Goal: Information Seeking & Learning: Learn about a topic

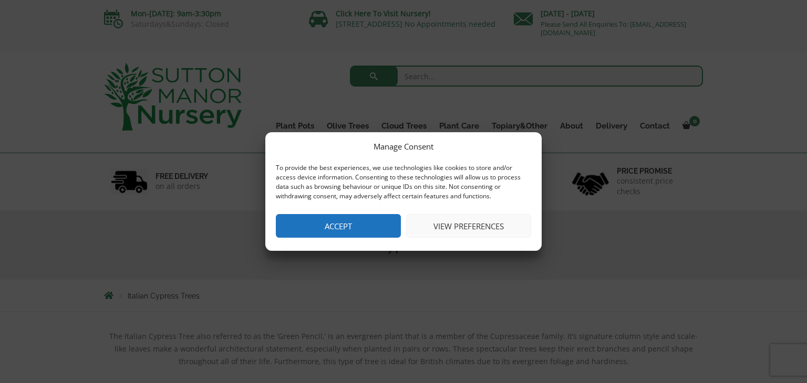
click at [371, 223] on button "Accept" at bounding box center [338, 226] width 125 height 24
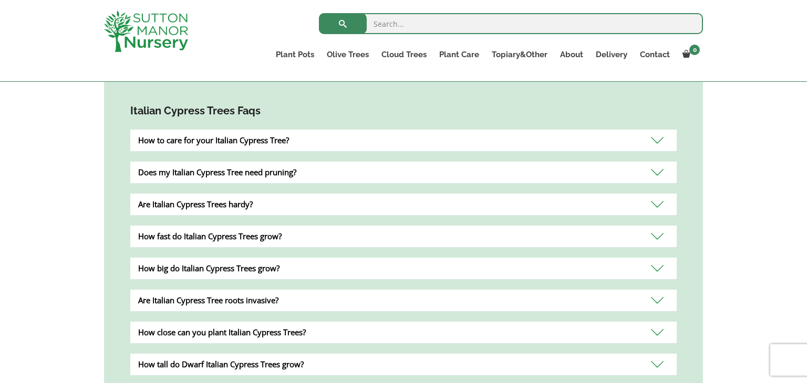
scroll to position [332, 0]
click at [659, 142] on div "How to care for your Italian Cypress Tree?" at bounding box center [403, 141] width 546 height 22
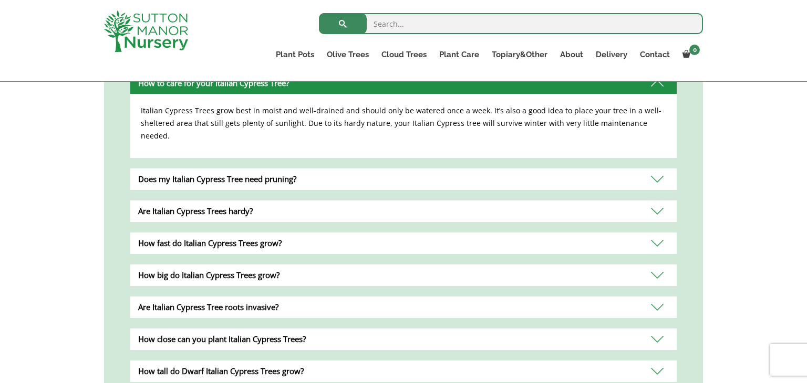
scroll to position [392, 0]
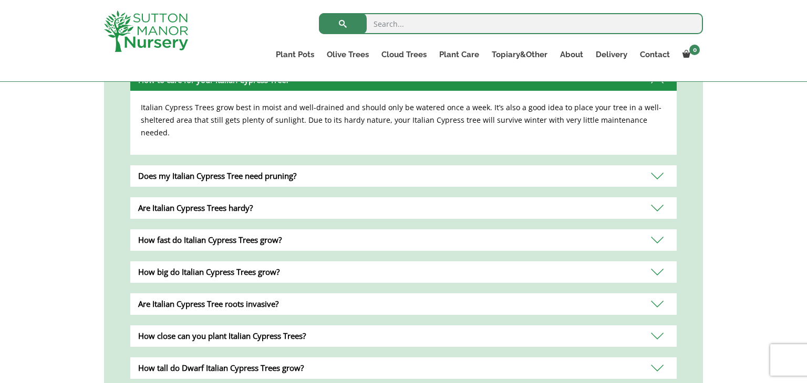
click at [652, 166] on div "Does my Italian Cypress Tree need pruning?" at bounding box center [403, 176] width 546 height 22
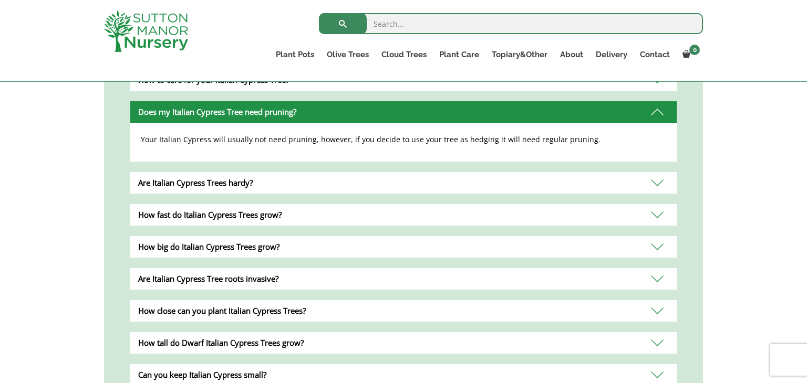
click at [661, 177] on div "Are Italian Cypress Trees hardy?" at bounding box center [403, 183] width 546 height 22
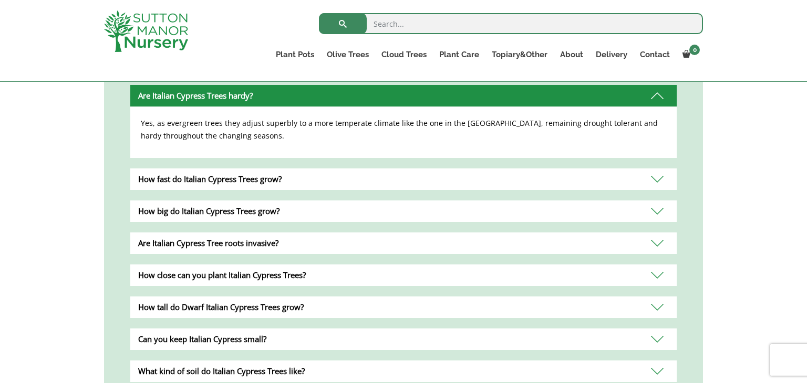
scroll to position [445, 0]
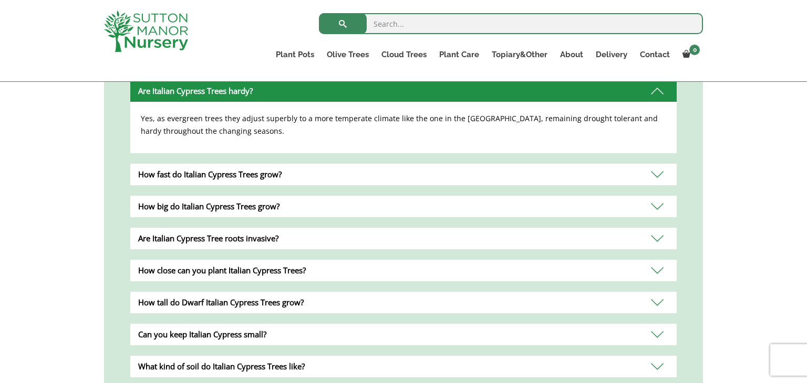
click at [660, 171] on div "How fast do Italian Cypress Trees grow?" at bounding box center [403, 175] width 546 height 22
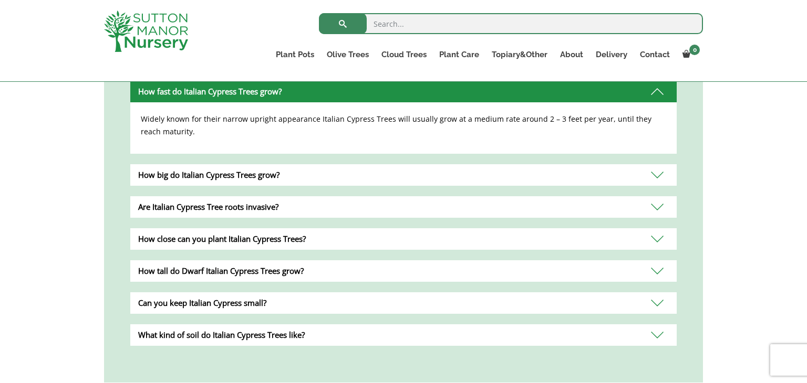
scroll to position [478, 0]
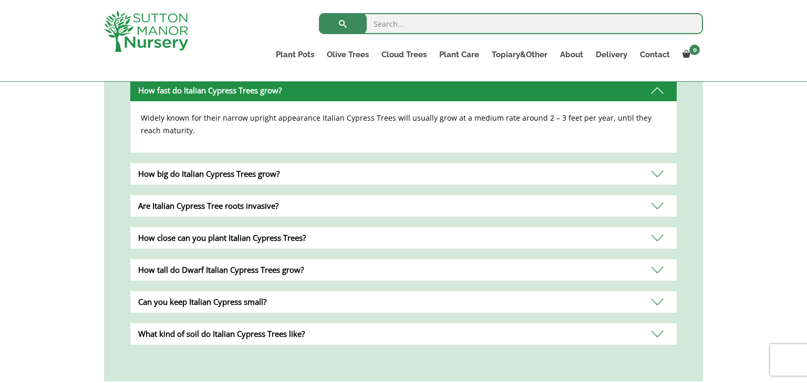
click at [656, 174] on div "How big do Italian Cypress Trees grow?" at bounding box center [403, 174] width 546 height 22
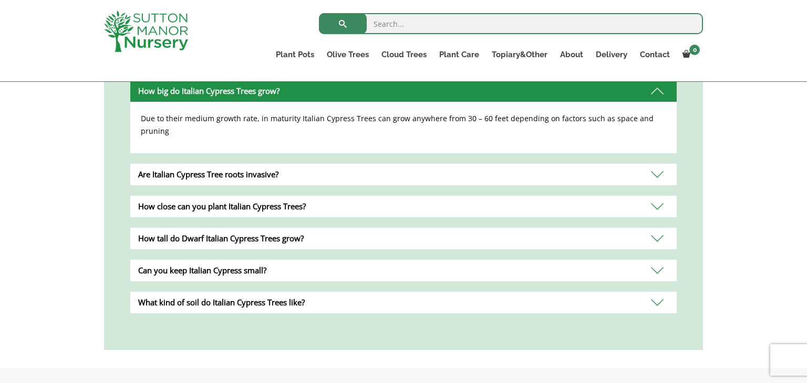
scroll to position [511, 0]
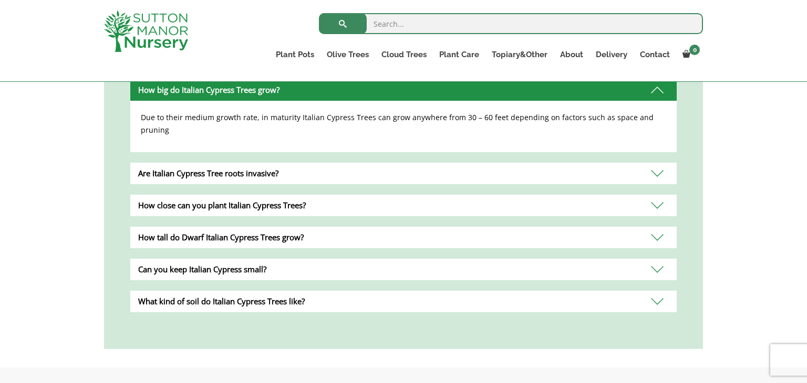
click at [652, 163] on div "Are Italian Cypress Tree roots invasive?" at bounding box center [403, 174] width 546 height 22
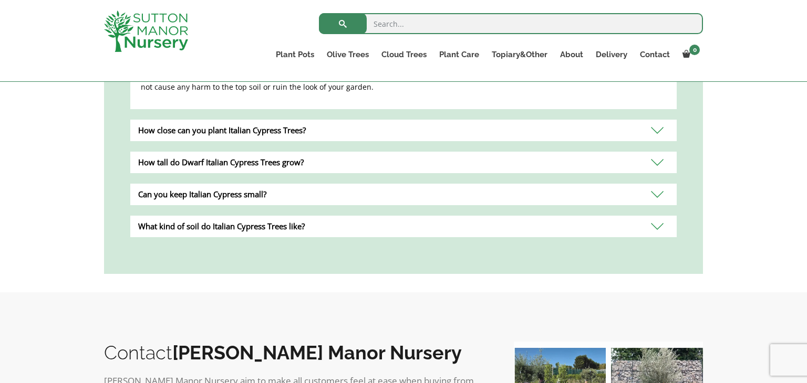
scroll to position [587, 0]
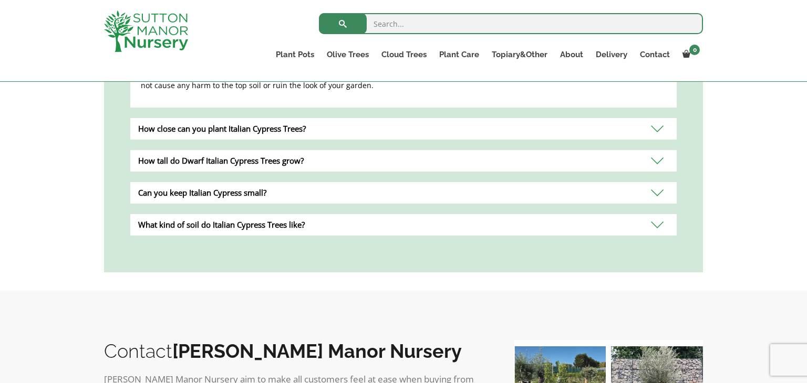
click at [666, 137] on div "How close can you plant Italian Cypress Trees?" at bounding box center [403, 129] width 546 height 22
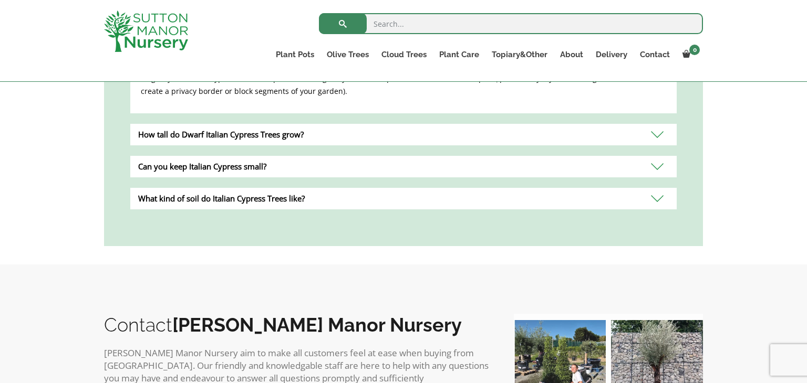
scroll to position [617, 0]
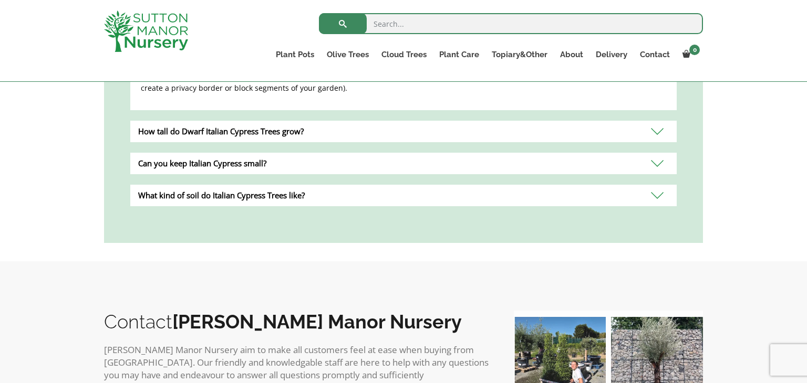
click at [663, 136] on div "How tall do Dwarf Italian Cypress Trees grow?" at bounding box center [403, 132] width 546 height 22
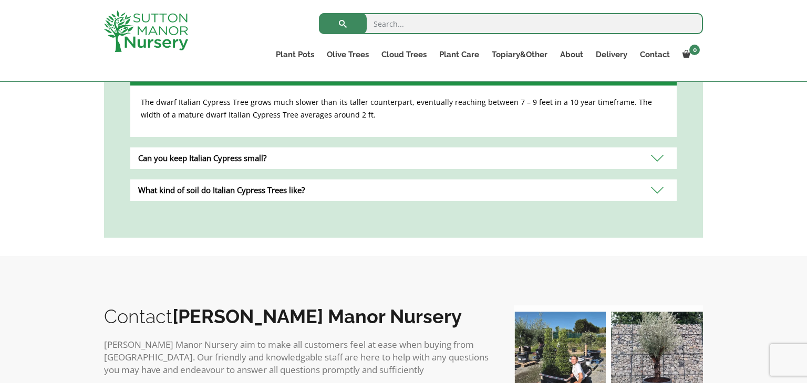
scroll to position [622, 0]
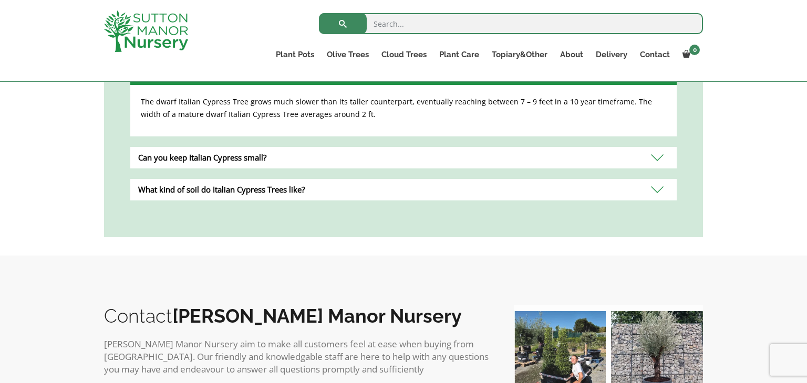
click at [652, 155] on div "Can you keep Italian Cypress small?" at bounding box center [403, 158] width 546 height 22
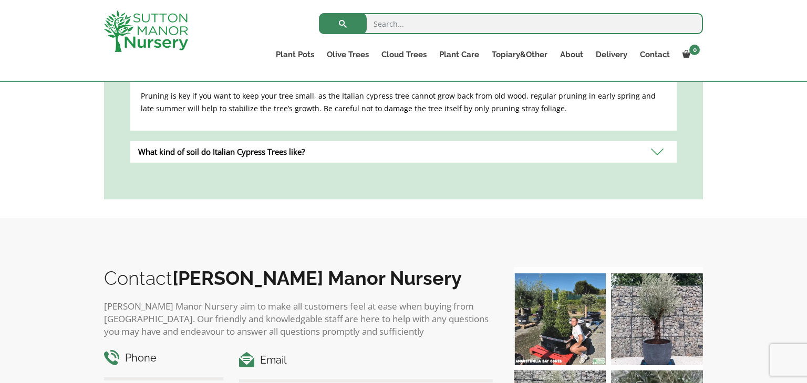
scroll to position [660, 0]
click at [668, 224] on div "Contact [PERSON_NAME][GEOGRAPHIC_DATA][PERSON_NAME] aim to make all customers f…" at bounding box center [403, 378] width 807 height 319
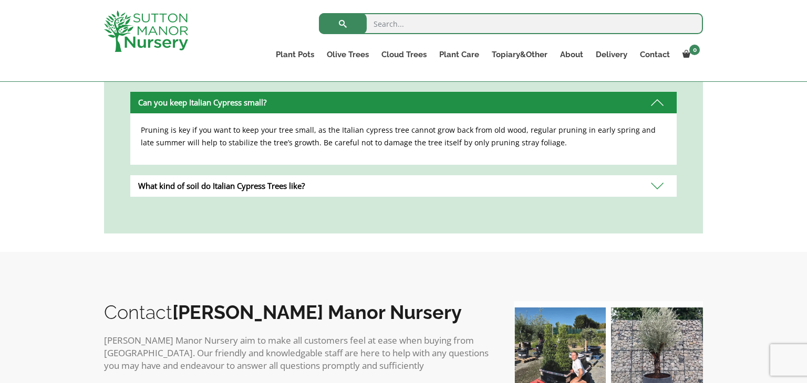
scroll to position [620, 0]
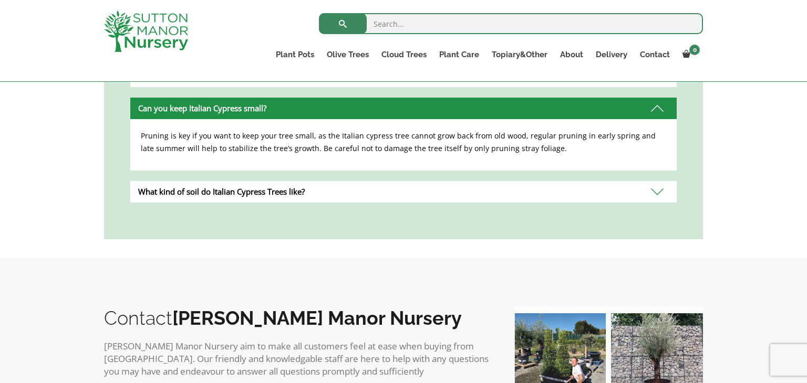
click at [663, 187] on div "What kind of soil do Italian Cypress Trees like?" at bounding box center [403, 192] width 546 height 22
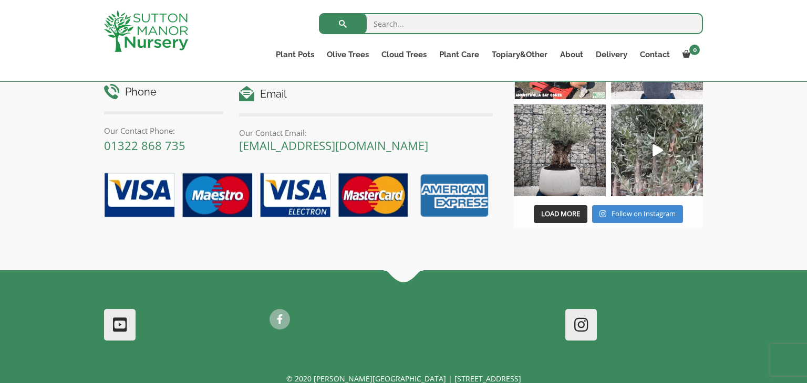
scroll to position [925, 0]
